Goal: Information Seeking & Learning: Check status

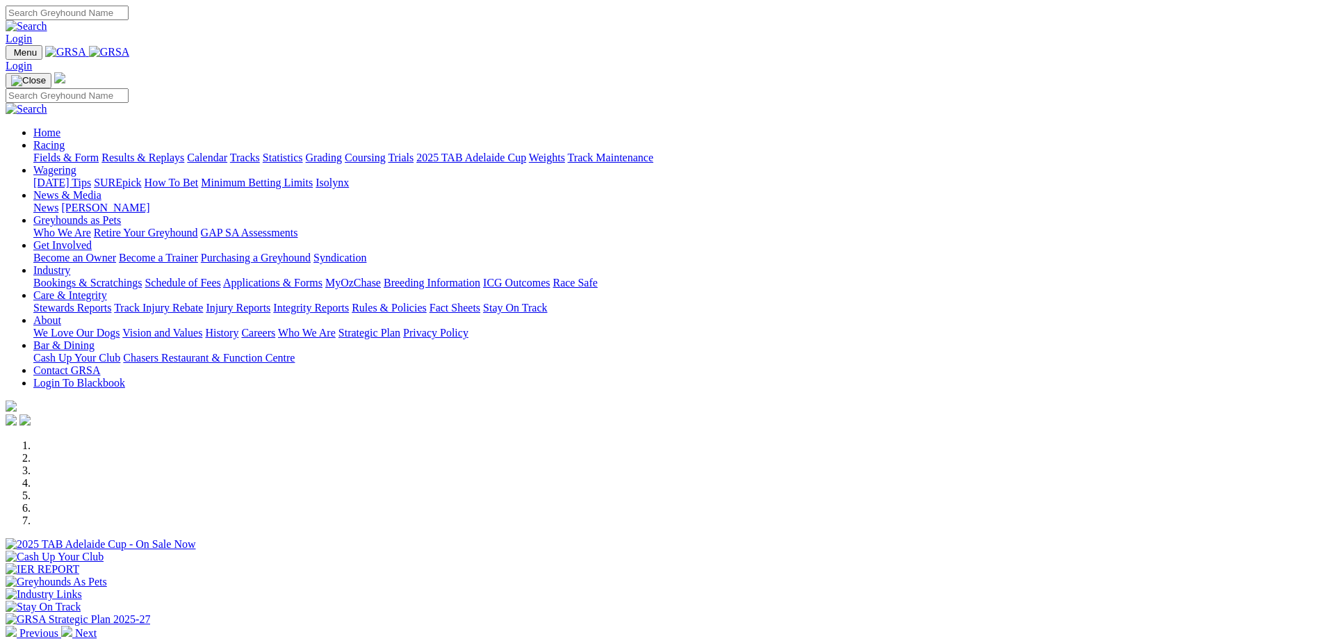
scroll to position [417, 0]
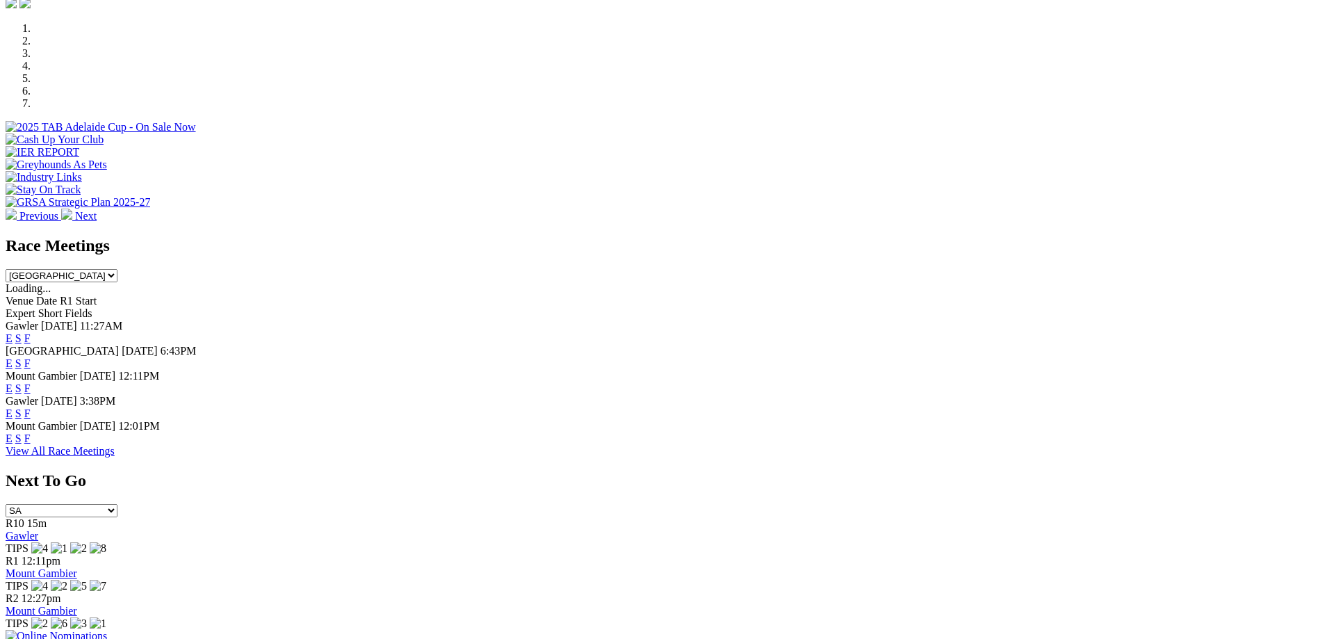
click at [31, 357] on link "F" at bounding box center [27, 363] width 6 height 12
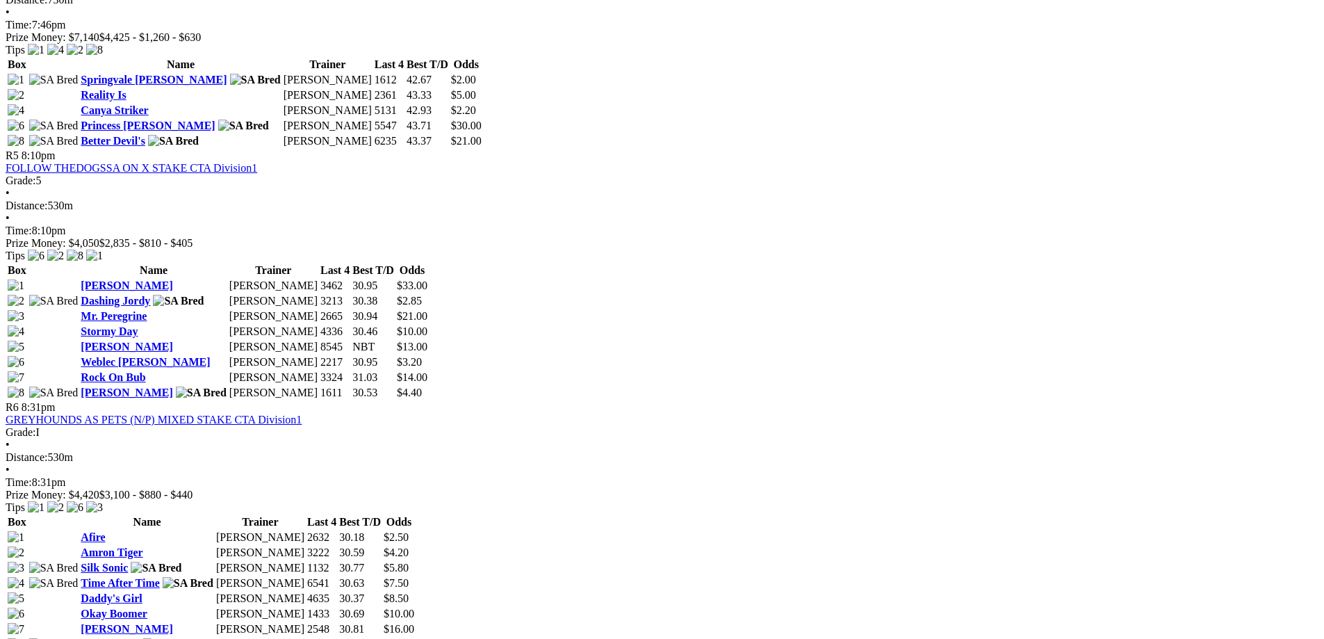
scroll to position [1459, 0]
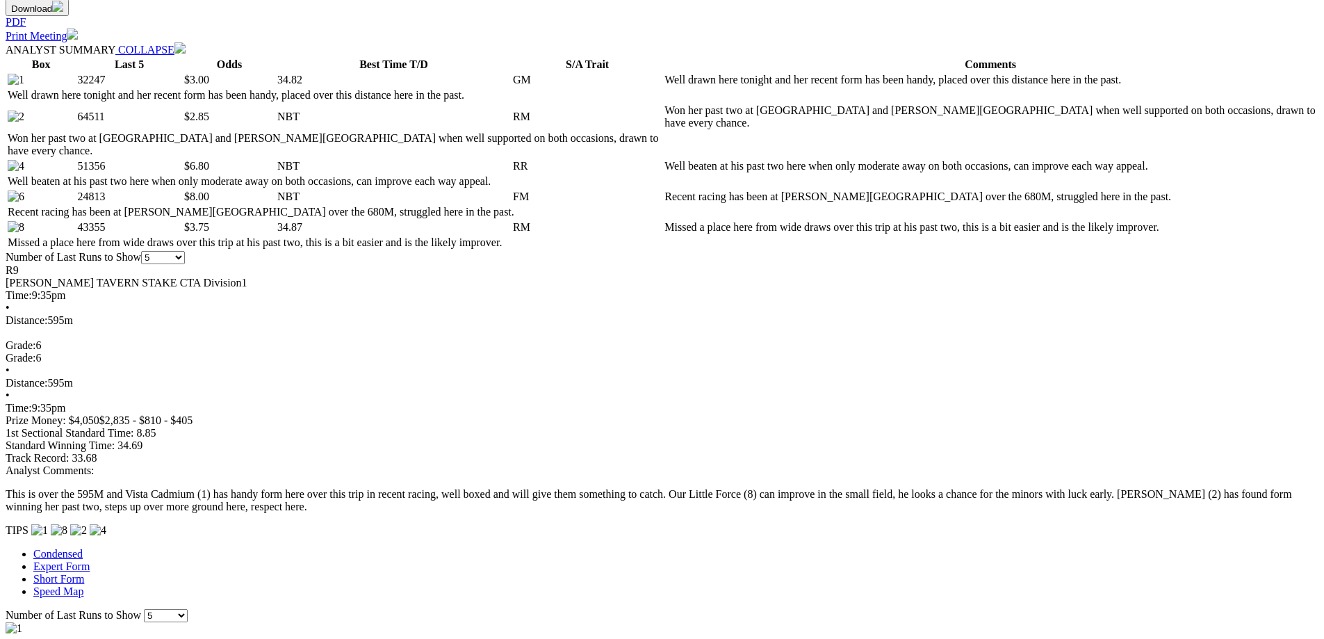
scroll to position [625, 0]
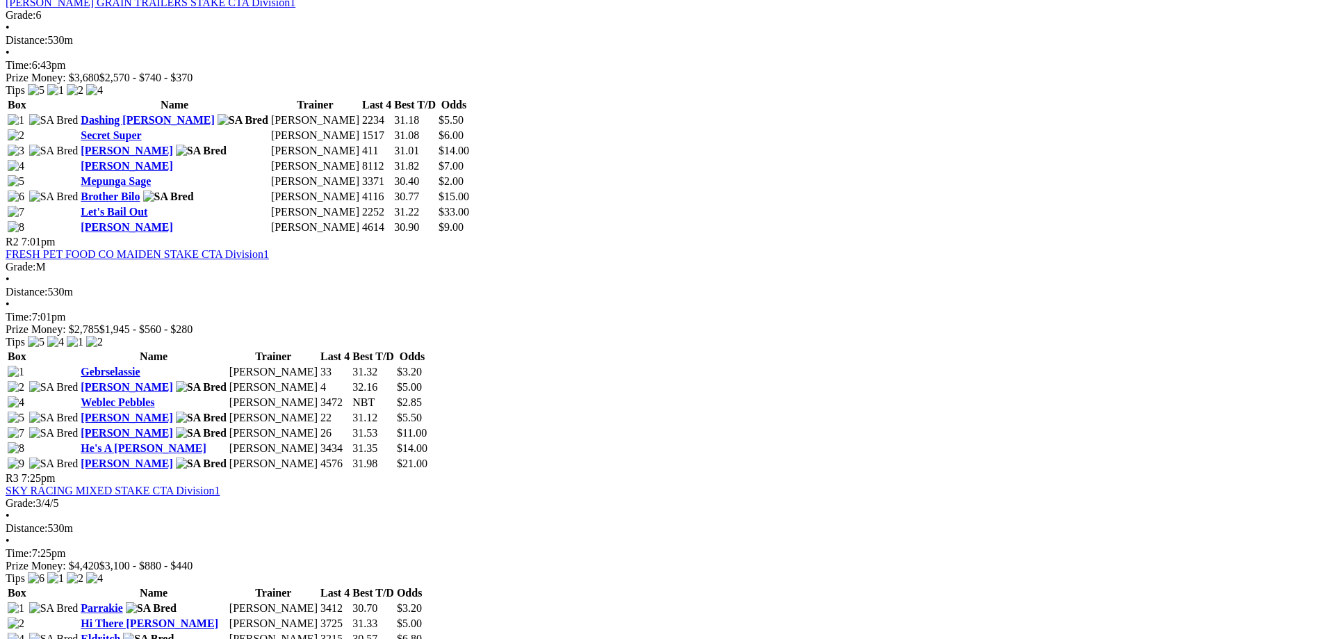
scroll to position [834, 0]
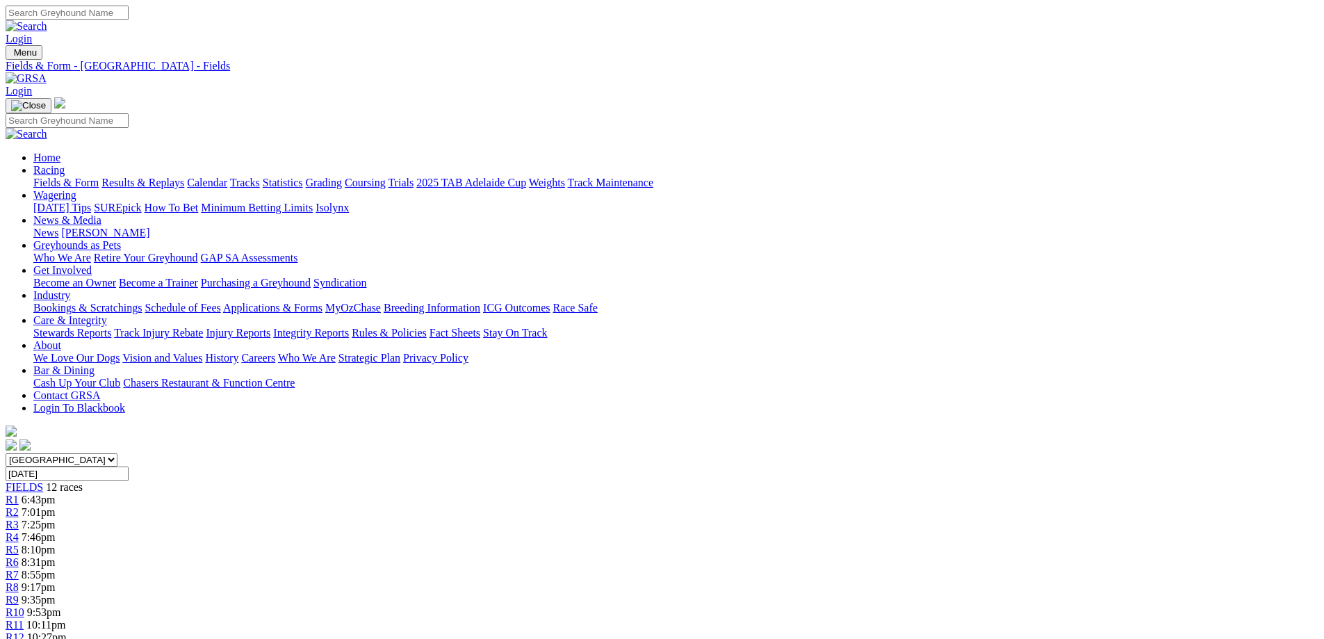
click at [184, 176] on link "Results & Replays" at bounding box center [142, 182] width 83 height 12
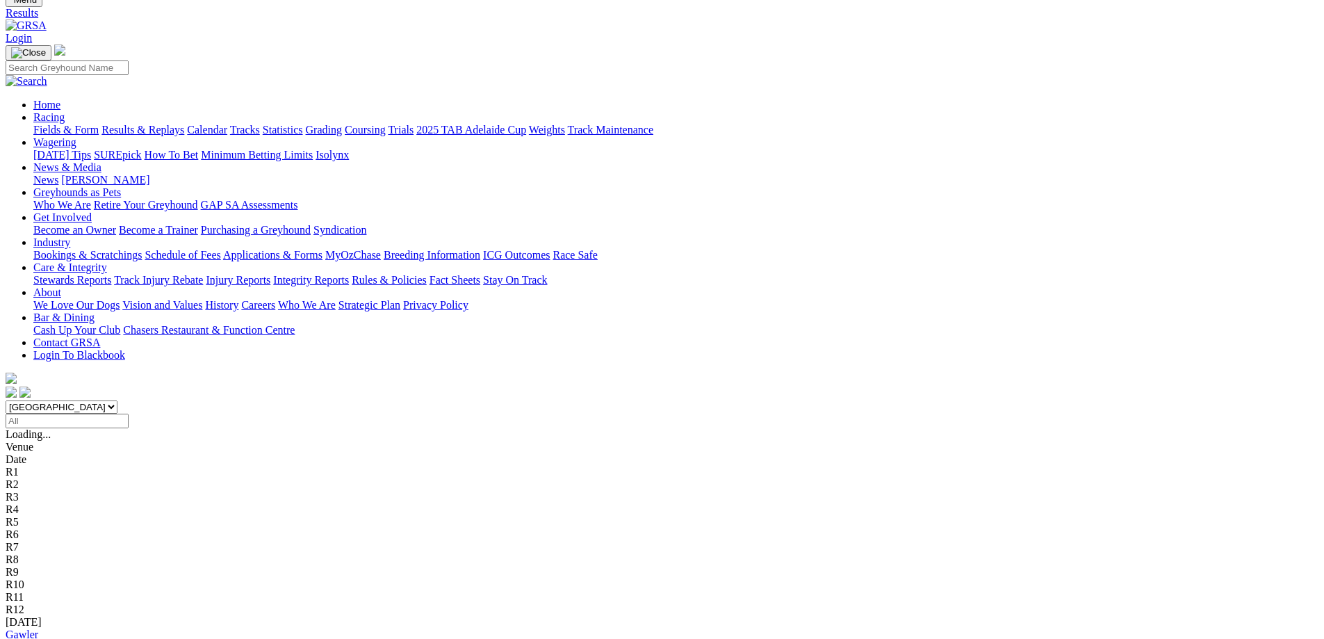
scroll to position [69, 0]
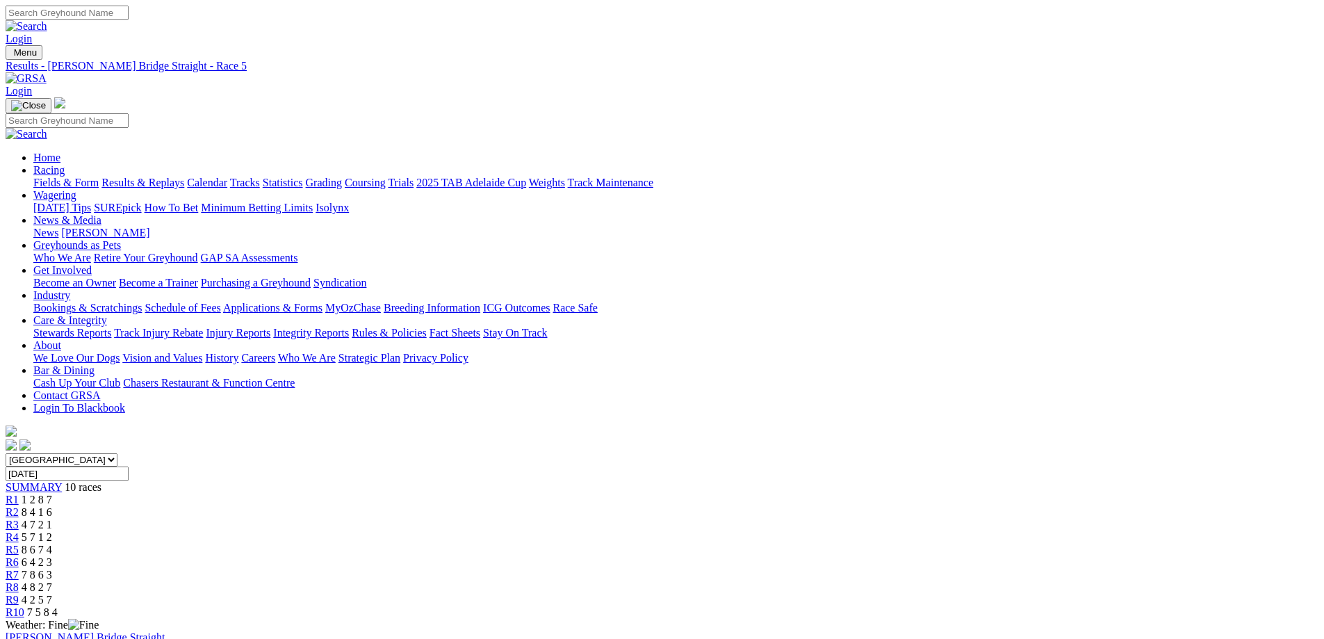
click at [19, 556] on link "R6" at bounding box center [12, 562] width 13 height 12
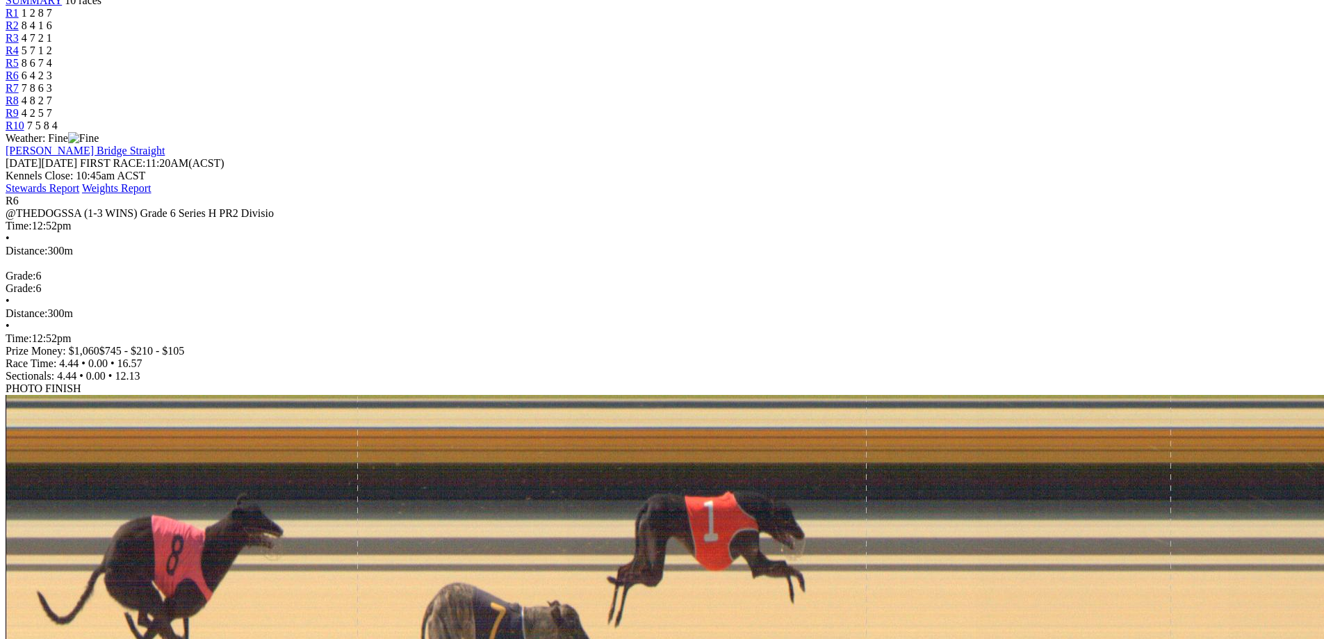
scroll to position [139, 0]
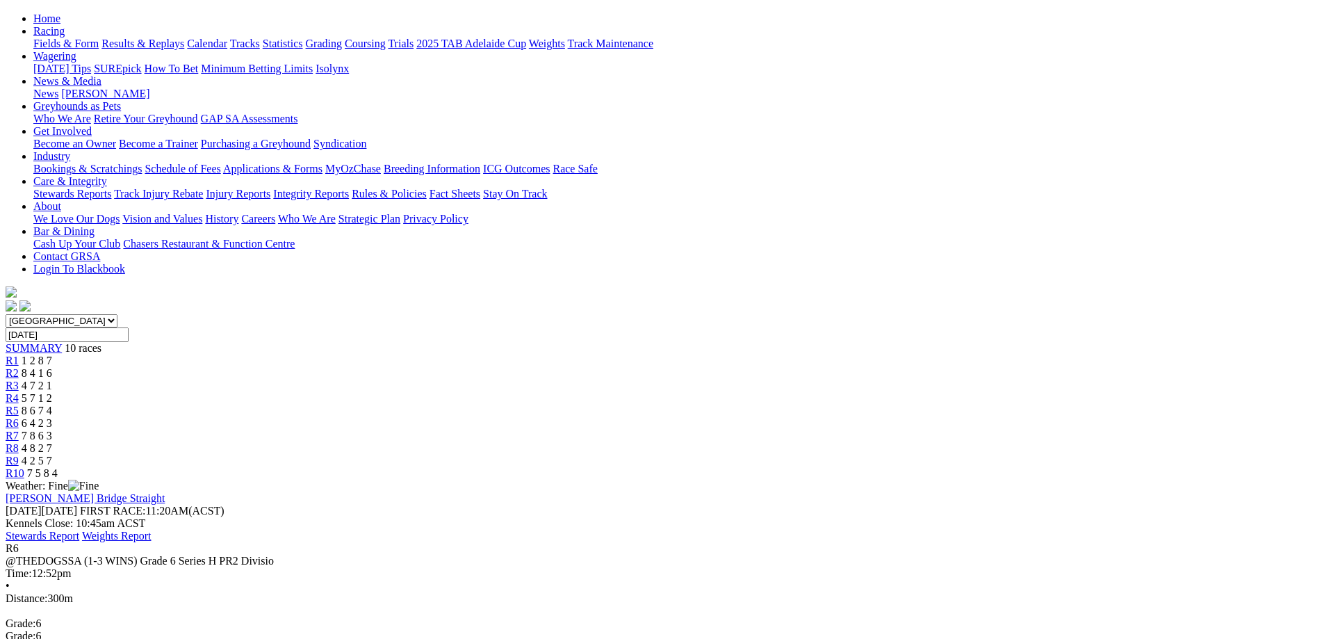
click at [841, 429] on div "R7 7 8 6 3" at bounding box center [662, 435] width 1313 height 13
